Goal: Check status

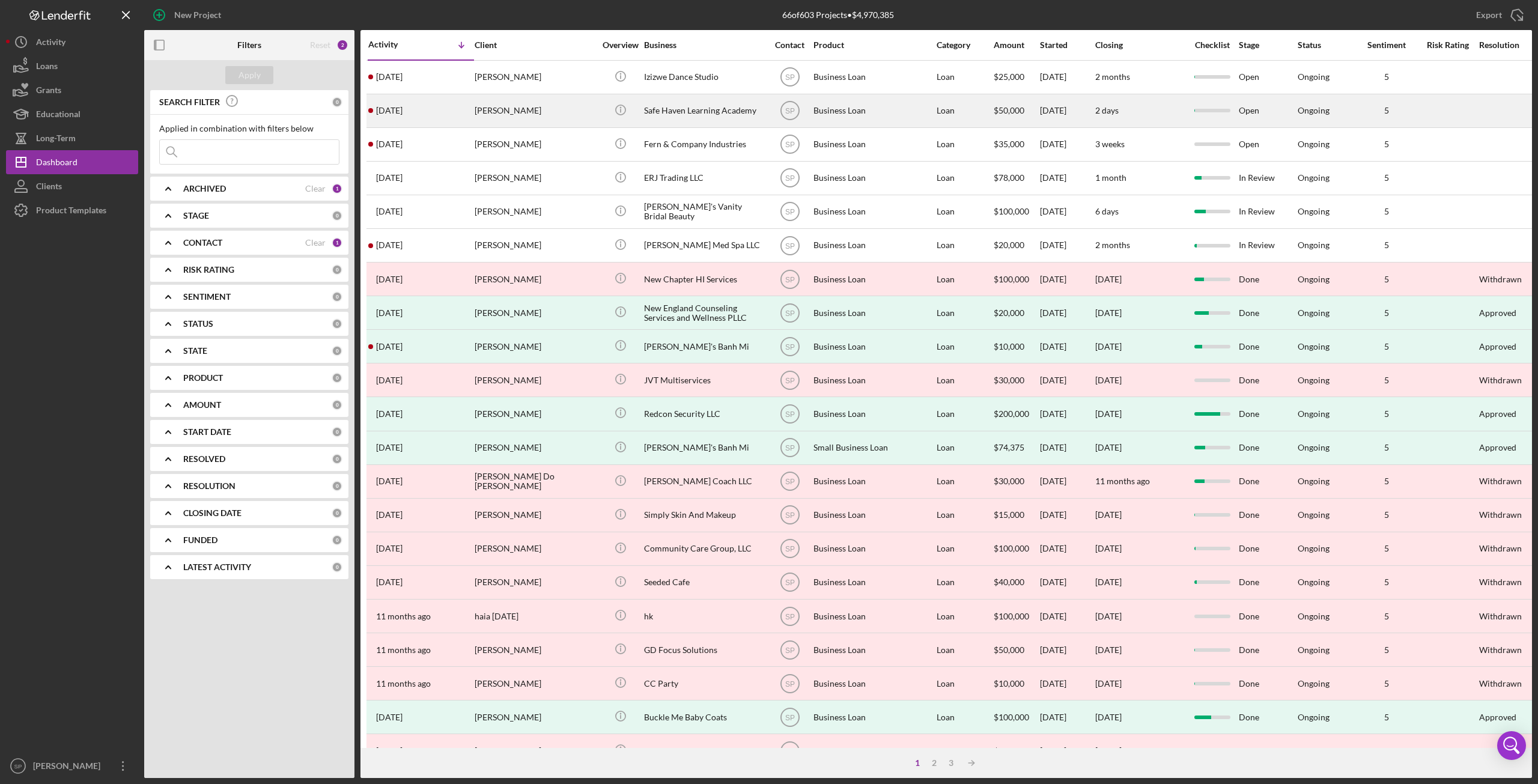
click at [568, 112] on div "[PERSON_NAME]" at bounding box center [534, 110] width 120 height 32
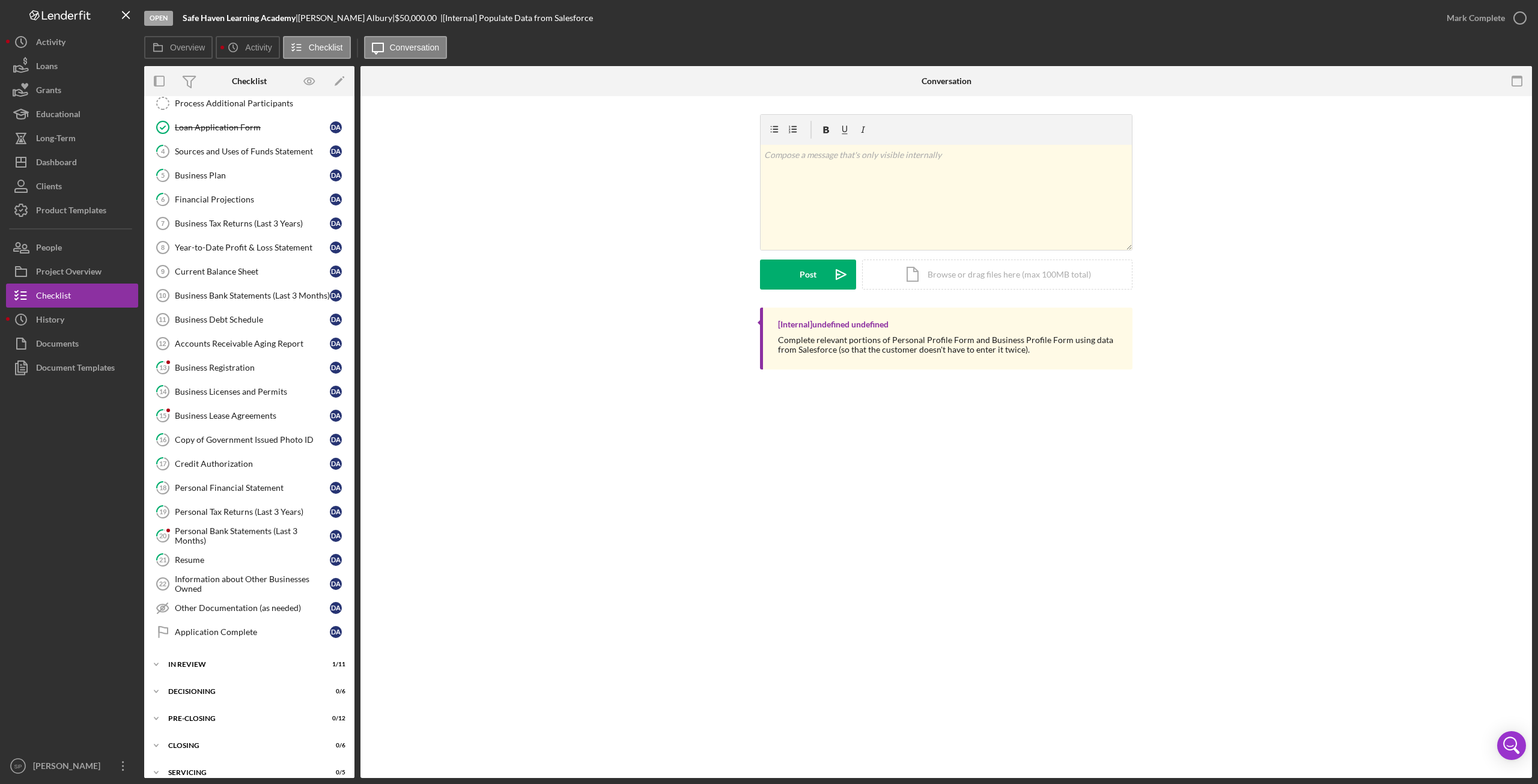
scroll to position [241, 0]
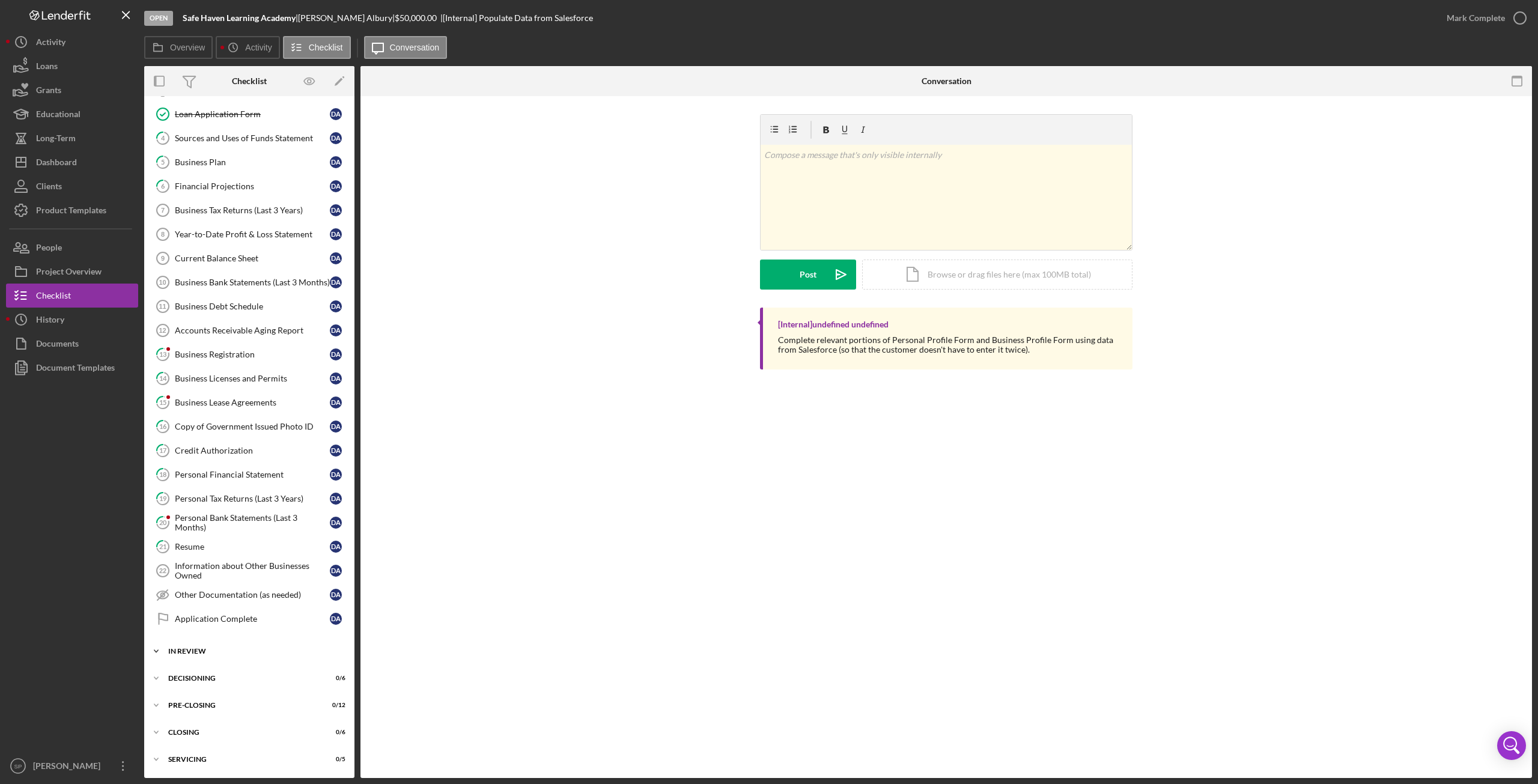
click at [157, 653] on icon "Icon/Expander" at bounding box center [156, 651] width 24 height 24
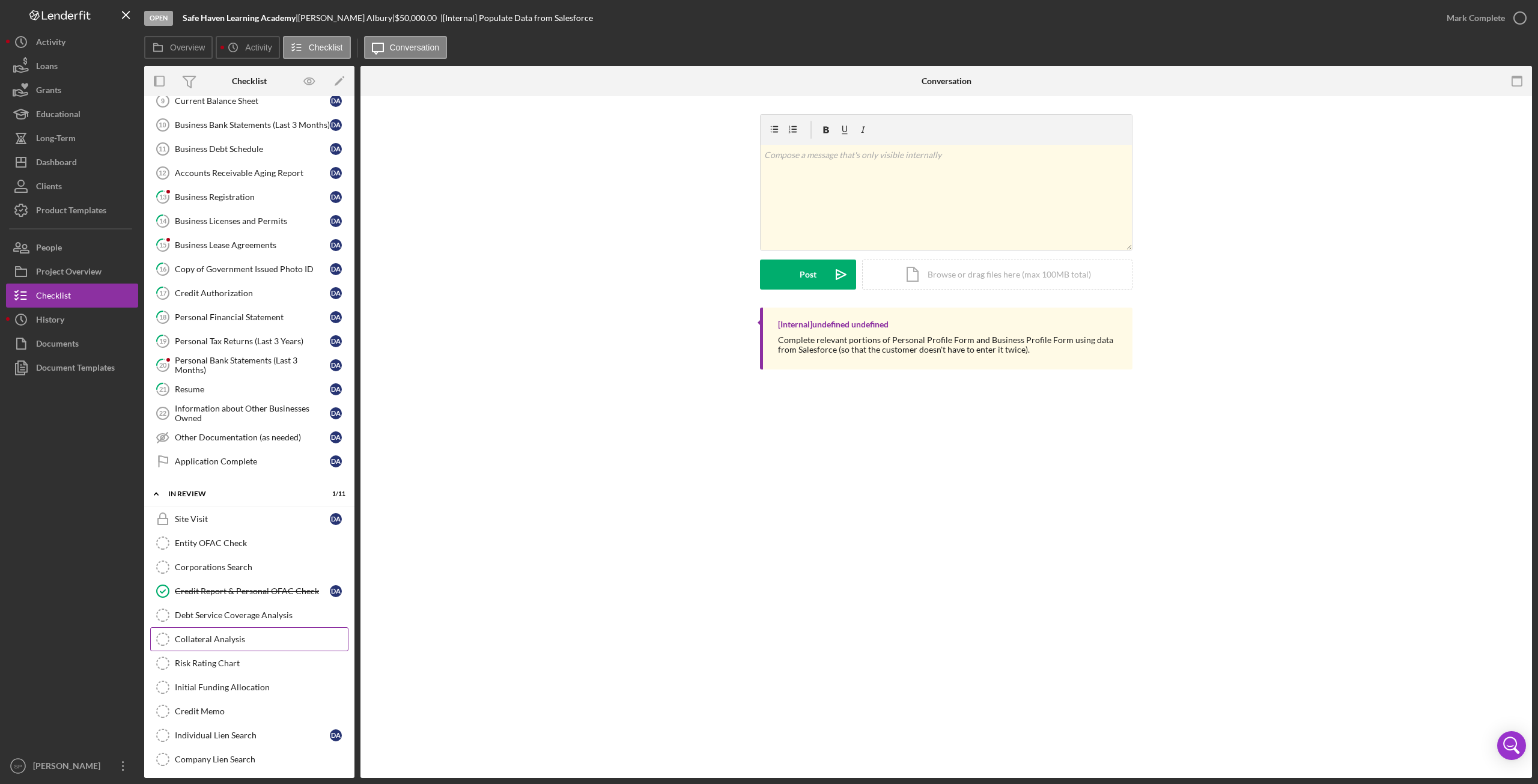
scroll to position [421, 0]
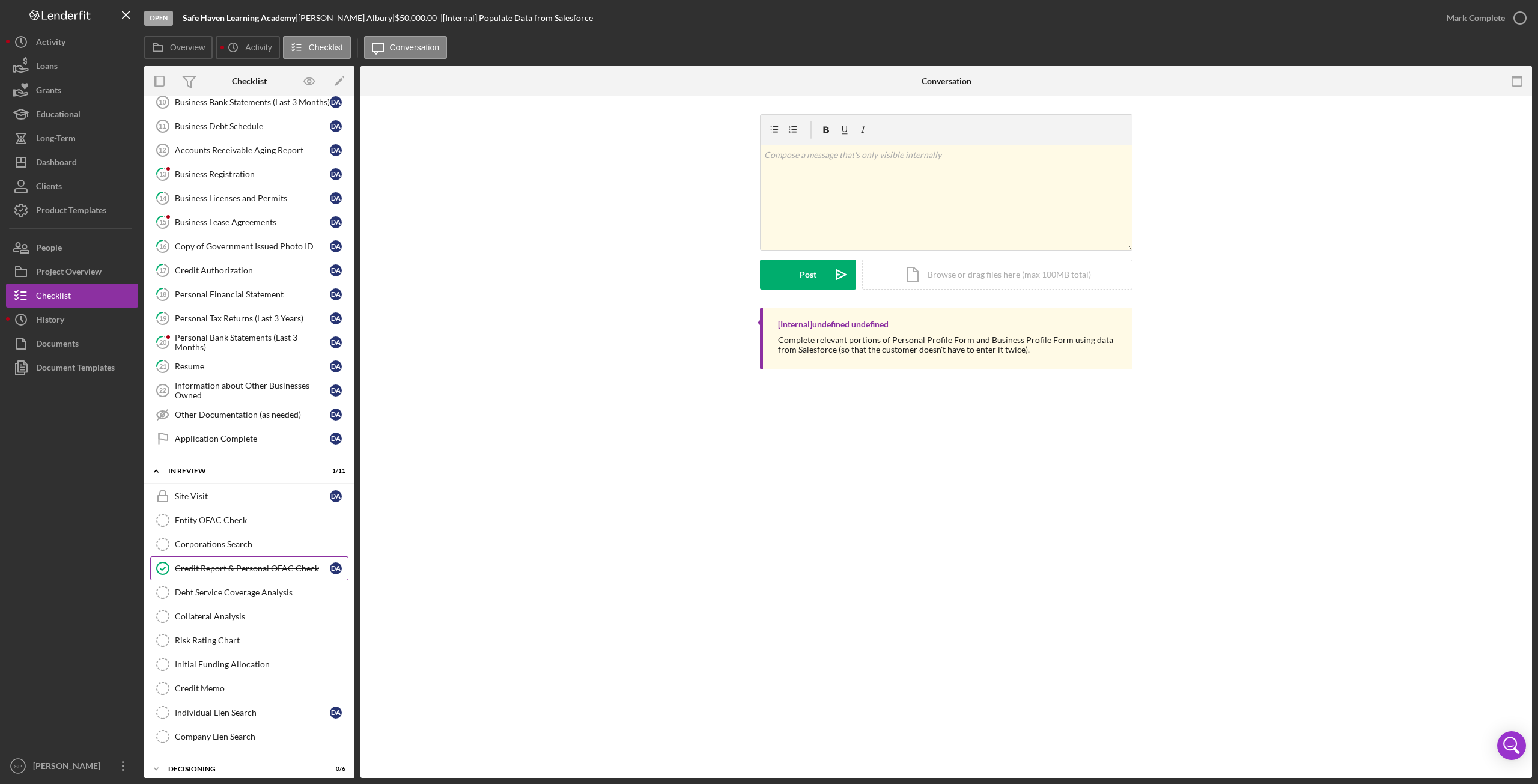
click at [261, 575] on link "Credit Report & Personal OFAC Check Credit Report & Personal OFAC Check D A" at bounding box center [250, 568] width 198 height 24
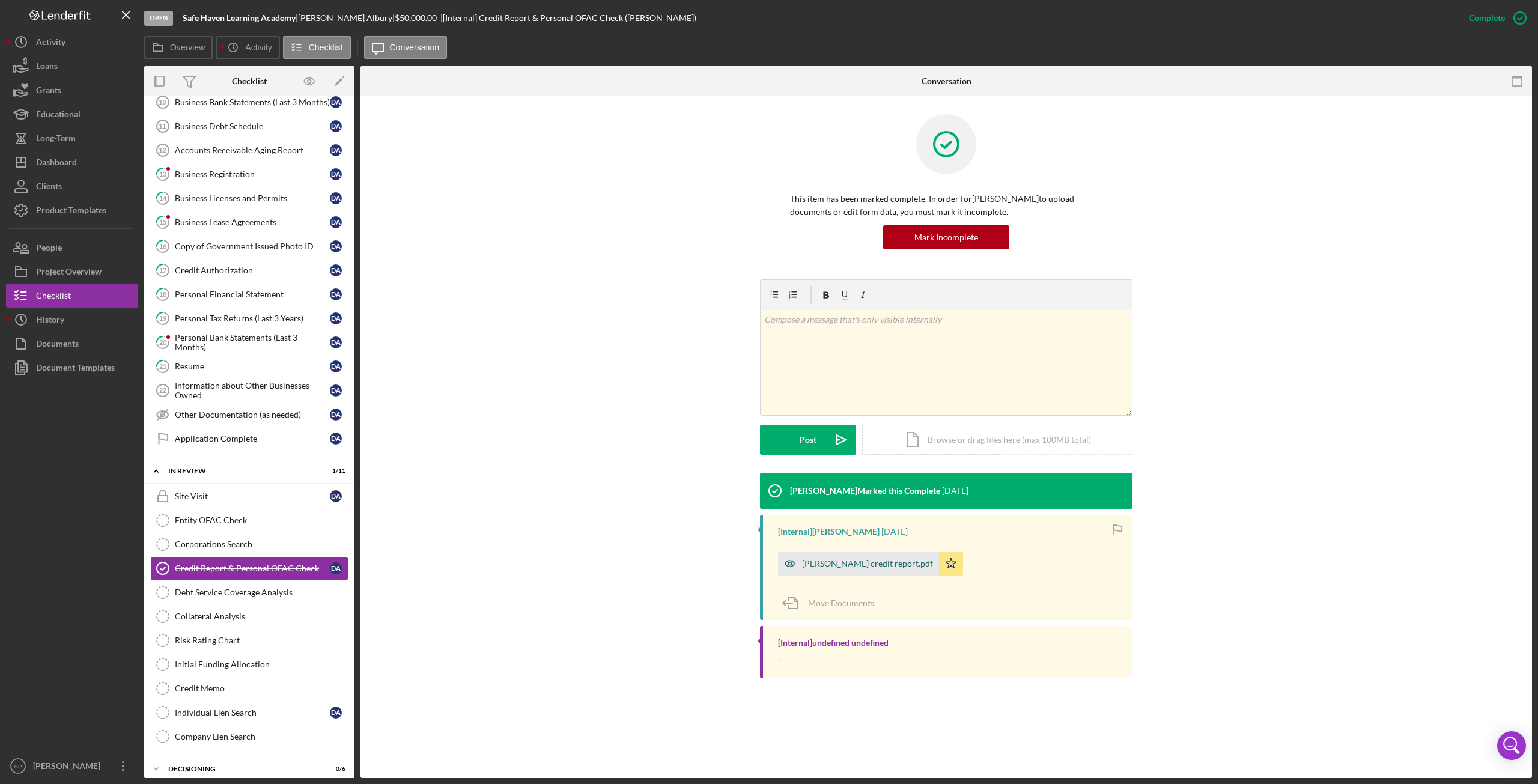
click at [826, 566] on div "[PERSON_NAME] credit report.pdf" at bounding box center [868, 564] width 131 height 10
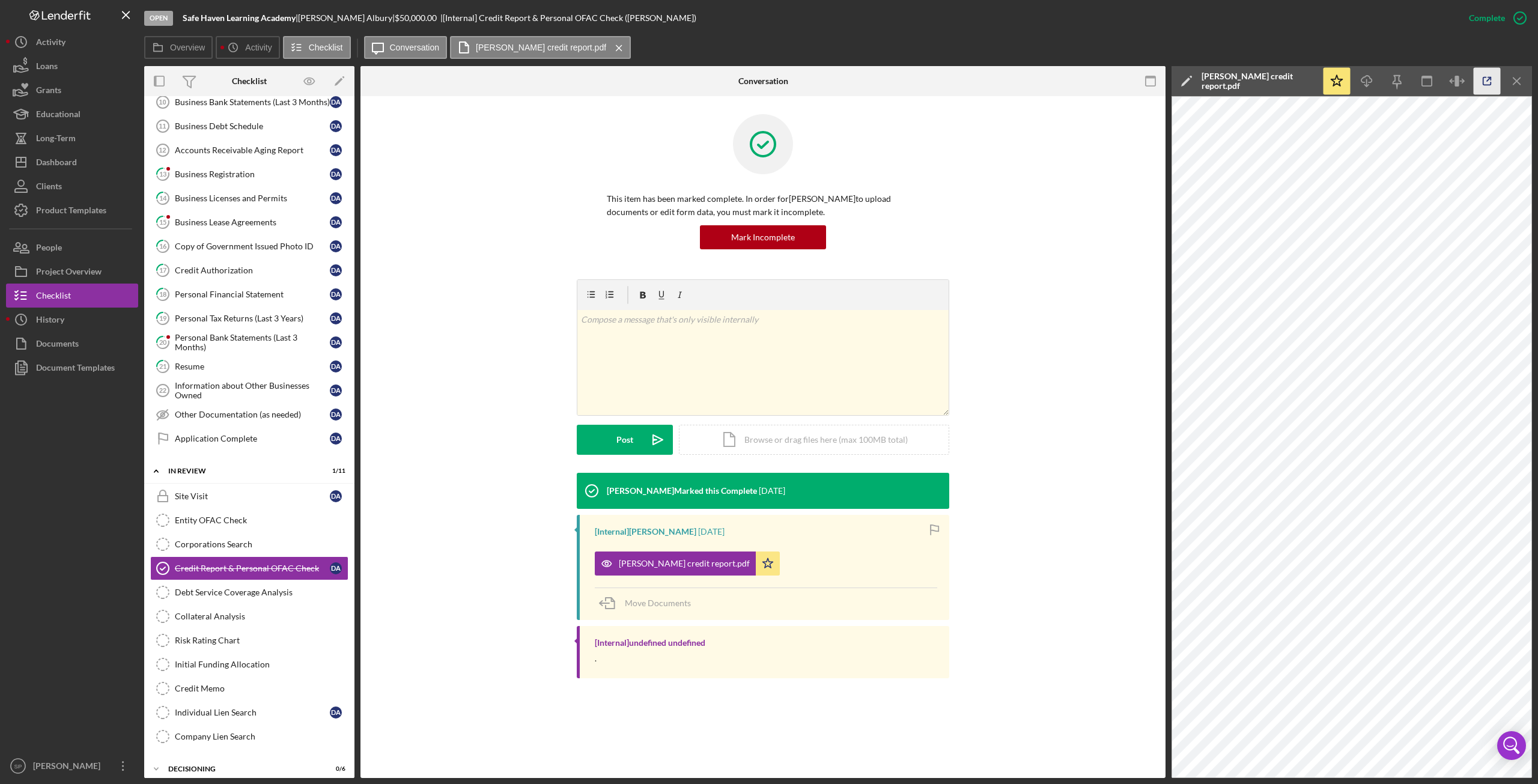
click at [1484, 83] on icon "button" at bounding box center [1488, 82] width 8 height 8
